Goal: Task Accomplishment & Management: Use online tool/utility

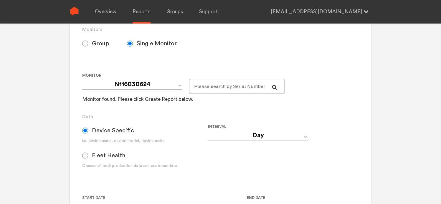
scroll to position [82, 0]
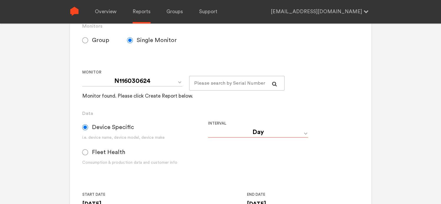
click at [262, 132] on select "Day Year Month Week Hour 30 Minute 15 Minute 5 Minute Minute" at bounding box center [258, 132] width 100 height 11
select select "Minute"
click at [208, 127] on select "Day Year Month Week Hour 30 Minute 15 Minute 5 Minute Minute" at bounding box center [258, 132] width 100 height 11
type input "[DATE] 12:00 AM"
type input "[DATE] 11:59 PM"
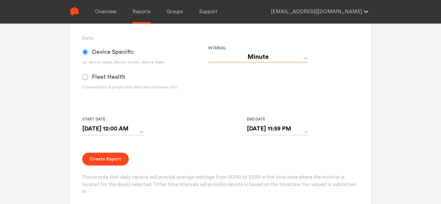
scroll to position [171, 0]
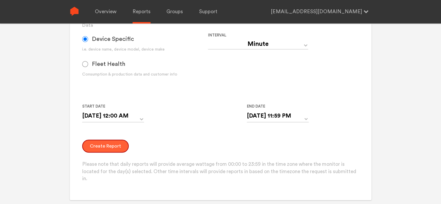
click at [113, 145] on button "Create Report" at bounding box center [105, 146] width 47 height 13
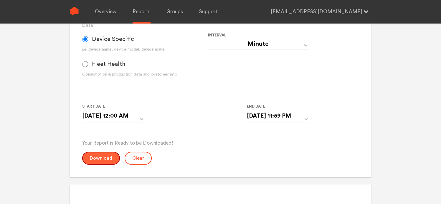
click at [98, 157] on button "Download" at bounding box center [101, 158] width 38 height 13
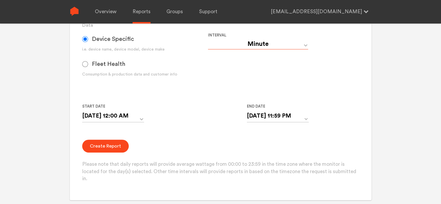
click at [254, 44] on select "Day Year Month Week Hour 30 Minute 15 Minute 5 Minute Minute" at bounding box center [258, 44] width 100 height 11
select select "Hour"
click at [208, 39] on select "Day Year Month Week Hour 30 Minute 15 Minute 5 Minute Minute" at bounding box center [258, 44] width 100 height 11
click at [97, 146] on button "Create Report" at bounding box center [105, 146] width 47 height 13
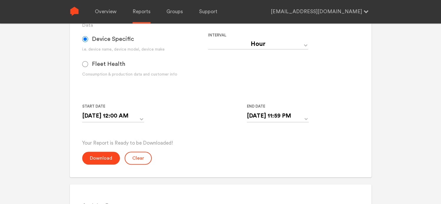
click at [96, 166] on div "Monitor and Device Reports Monitors Group Single Monitor Monitor Group Chugoku …" at bounding box center [221, 35] width 302 height 285
click at [98, 159] on button "Download" at bounding box center [101, 158] width 38 height 13
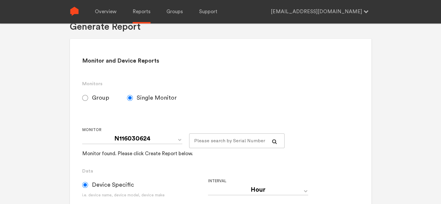
scroll to position [24, 0]
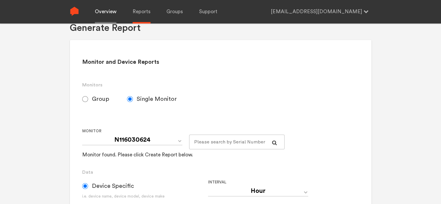
click at [101, 14] on link "Overview" at bounding box center [105, 12] width 21 height 24
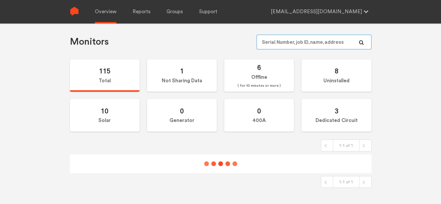
click at [310, 41] on input "text" at bounding box center [314, 42] width 115 height 15
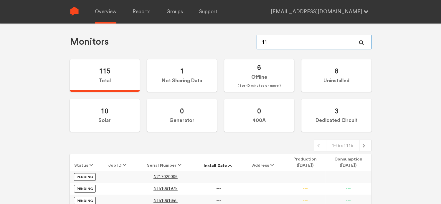
type input "110"
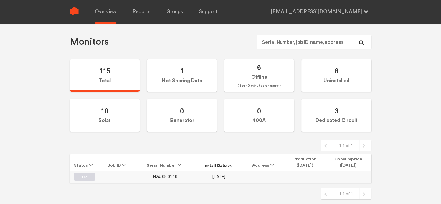
click at [172, 176] on span "N249000110" at bounding box center [165, 177] width 24 height 5
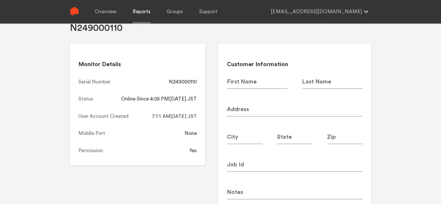
click at [140, 13] on link "Reports" at bounding box center [142, 12] width 18 height 24
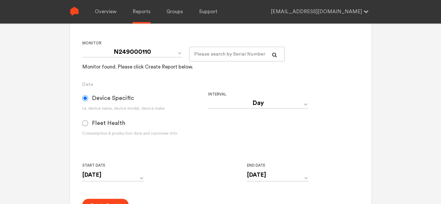
scroll to position [112, 0]
click at [246, 103] on select "Day Year Month Week Hour 30 Minute 15 Minute 5 Minute Minute" at bounding box center [258, 103] width 100 height 11
select select "Hour"
click at [208, 98] on select "Day Year Month Week Hour 30 Minute 15 Minute 5 Minute Minute" at bounding box center [258, 103] width 100 height 11
type input "[DATE] 12:00 AM"
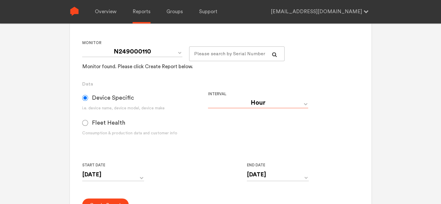
type input "[DATE] 11:59 PM"
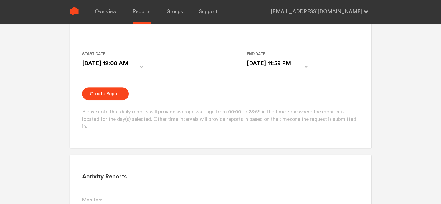
scroll to position [230, 0]
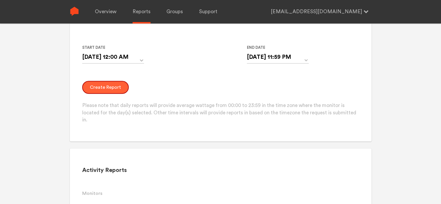
click at [108, 84] on button "Create Report" at bounding box center [105, 87] width 47 height 13
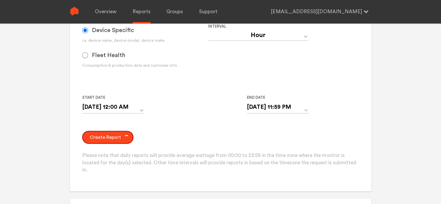
scroll to position [171, 0]
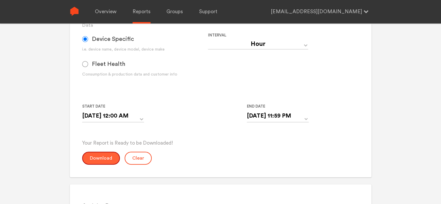
click at [112, 158] on button "Download" at bounding box center [101, 158] width 38 height 13
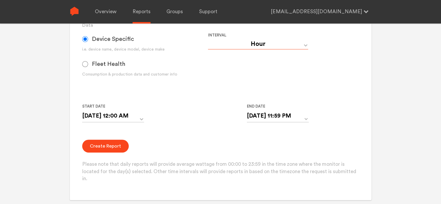
click at [248, 44] on select "Day Year Month Week Hour 30 Minute 15 Minute 5 Minute Minute" at bounding box center [258, 44] width 100 height 11
select select "Minute"
click at [208, 39] on select "Day Year Month Week Hour 30 Minute 15 Minute 5 Minute Minute" at bounding box center [258, 44] width 100 height 11
click at [109, 142] on button "Create Report" at bounding box center [105, 146] width 47 height 13
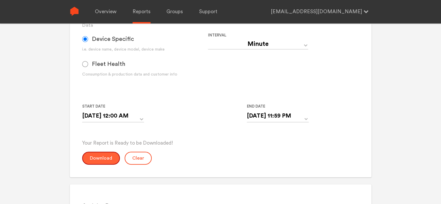
click at [98, 158] on button "Download" at bounding box center [101, 158] width 38 height 13
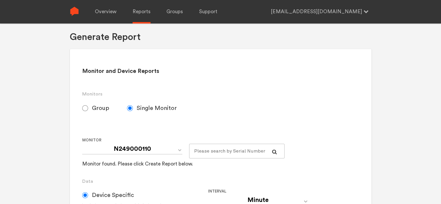
scroll to position [0, 0]
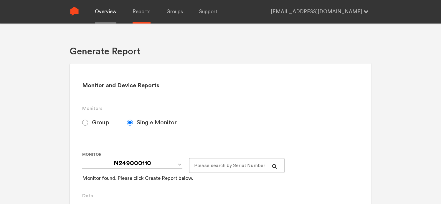
click at [112, 13] on link "Overview" at bounding box center [105, 12] width 21 height 24
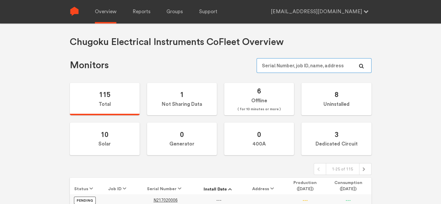
click at [289, 67] on input "text" at bounding box center [314, 65] width 115 height 15
type input "280"
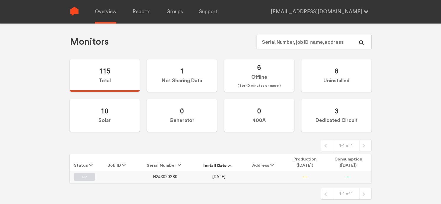
click at [169, 178] on span "N243020280" at bounding box center [165, 177] width 24 height 5
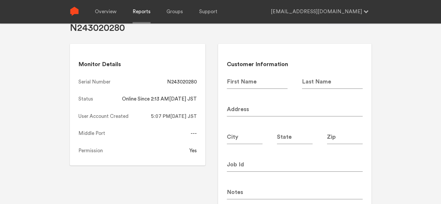
click at [137, 13] on link "Reports" at bounding box center [142, 12] width 18 height 24
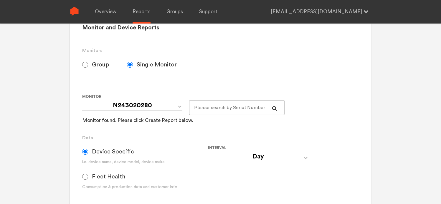
scroll to position [141, 0]
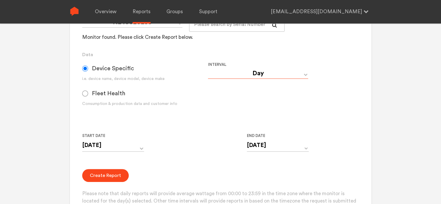
click at [236, 74] on select "Day Year Month Week Hour 30 Minute 15 Minute 5 Minute Minute" at bounding box center [258, 73] width 100 height 11
select select "Hour"
click at [208, 68] on select "Day Year Month Week Hour 30 Minute 15 Minute 5 Minute Minute" at bounding box center [258, 73] width 100 height 11
type input "[DATE] 12:00 AM"
type input "[DATE] 11:59 PM"
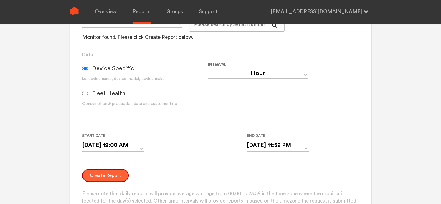
click at [108, 178] on button "Create Report" at bounding box center [105, 175] width 47 height 13
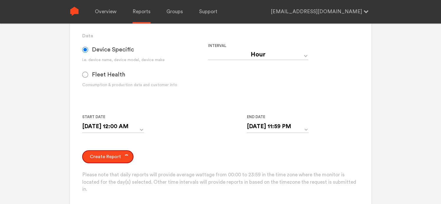
scroll to position [200, 0]
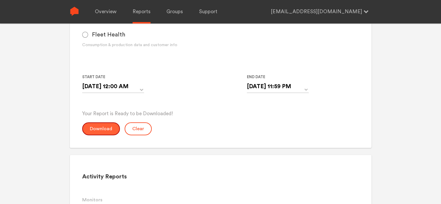
click at [102, 128] on button "Download" at bounding box center [101, 129] width 38 height 13
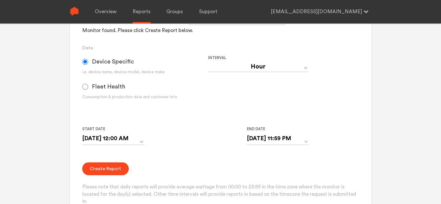
scroll to position [141, 0]
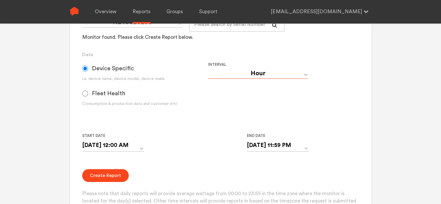
click at [262, 76] on select "Day Year Month Week Hour 30 Minute 15 Minute 5 Minute Minute" at bounding box center [258, 73] width 100 height 11
select select "Minute"
click at [208, 68] on select "Day Year Month Week Hour 30 Minute 15 Minute 5 Minute Minute" at bounding box center [258, 73] width 100 height 11
click at [104, 173] on button "Create Report" at bounding box center [105, 175] width 47 height 13
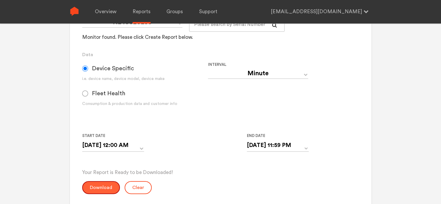
click at [95, 189] on button "Download" at bounding box center [101, 187] width 38 height 13
